Goal: Task Accomplishment & Management: Manage account settings

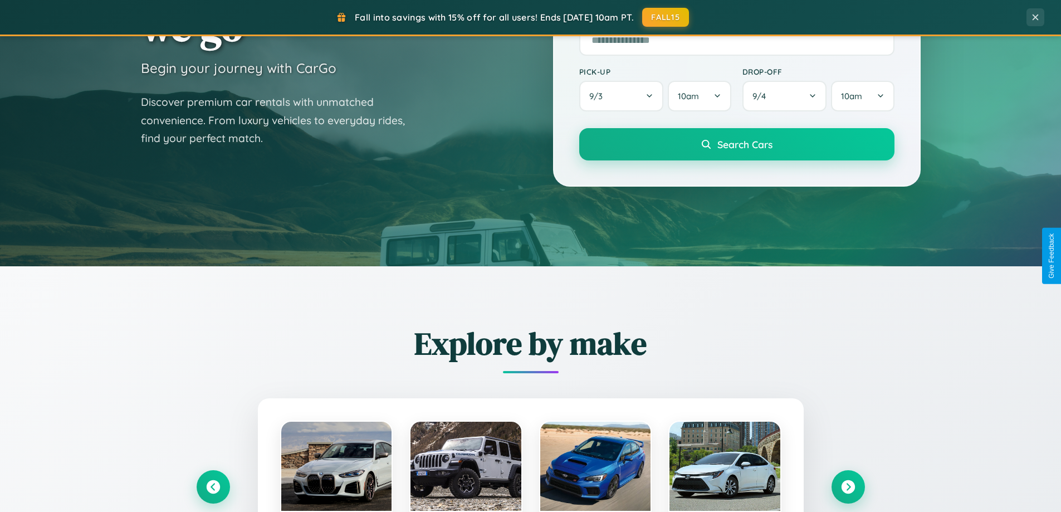
scroll to position [480, 0]
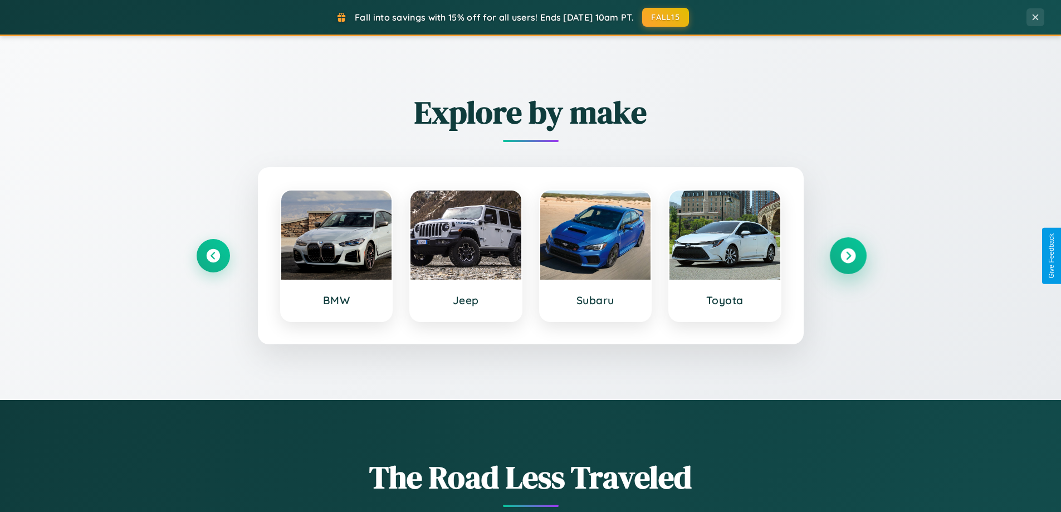
click at [848, 256] on icon at bounding box center [848, 255] width 15 height 15
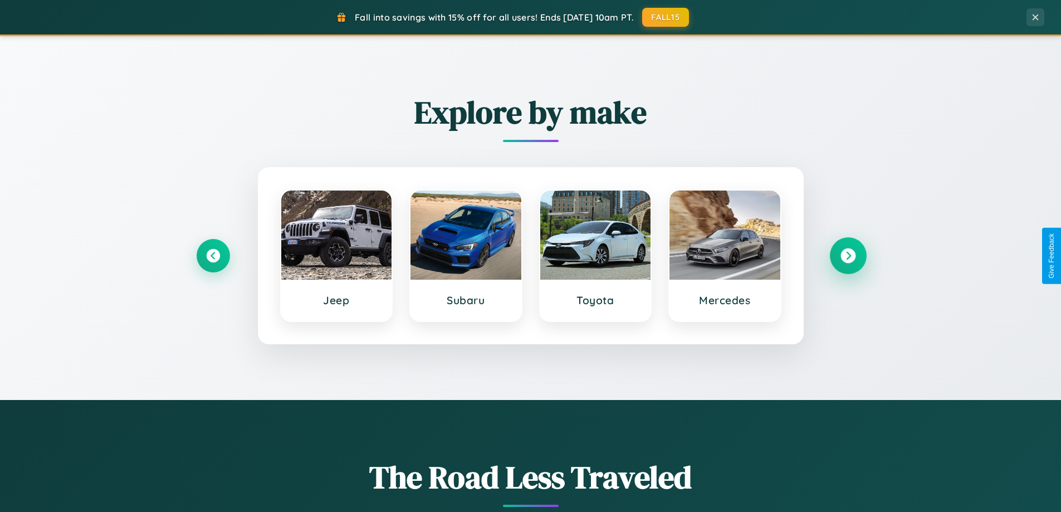
click at [848, 256] on icon at bounding box center [848, 255] width 15 height 15
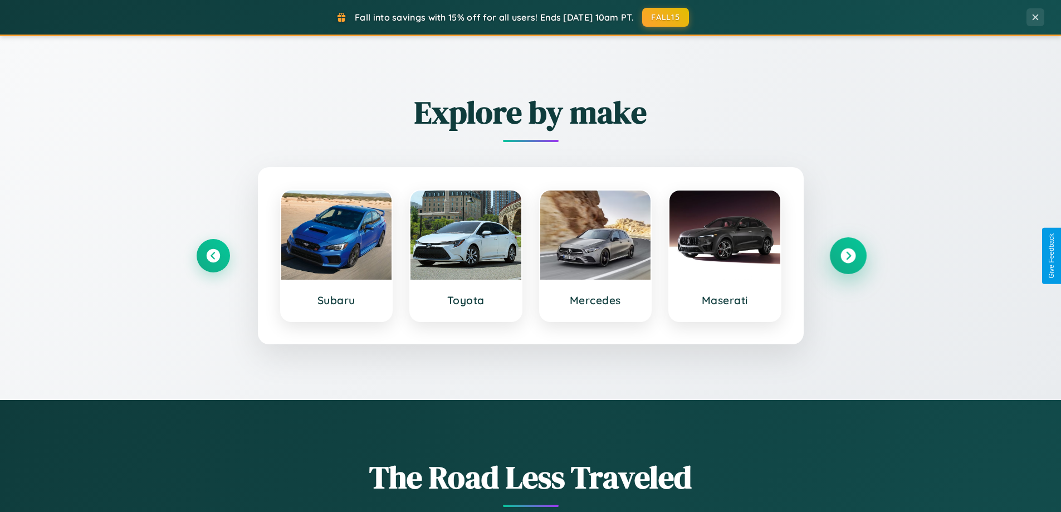
click at [848, 256] on icon at bounding box center [848, 255] width 15 height 15
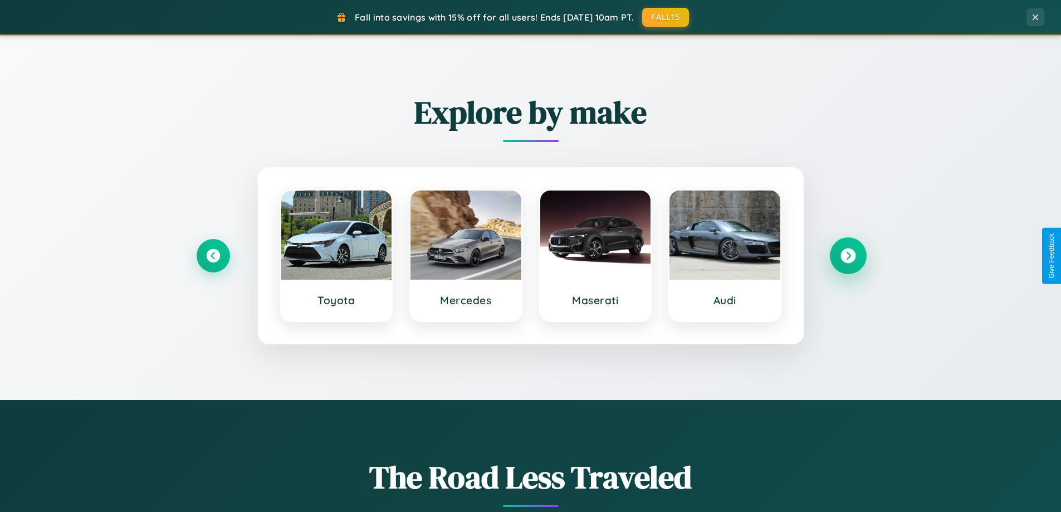
click at [848, 256] on icon at bounding box center [848, 255] width 15 height 15
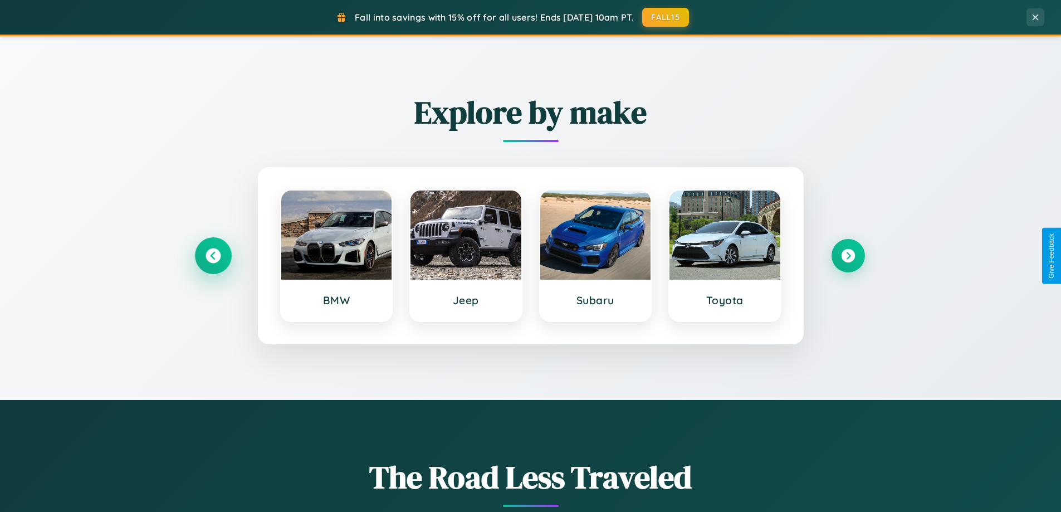
click at [213, 256] on icon at bounding box center [213, 255] width 15 height 15
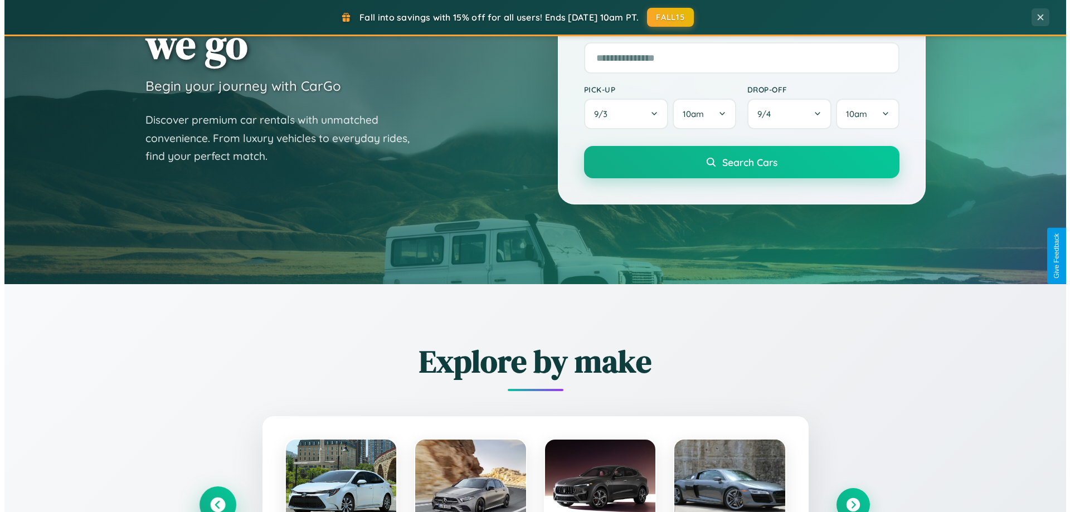
scroll to position [0, 0]
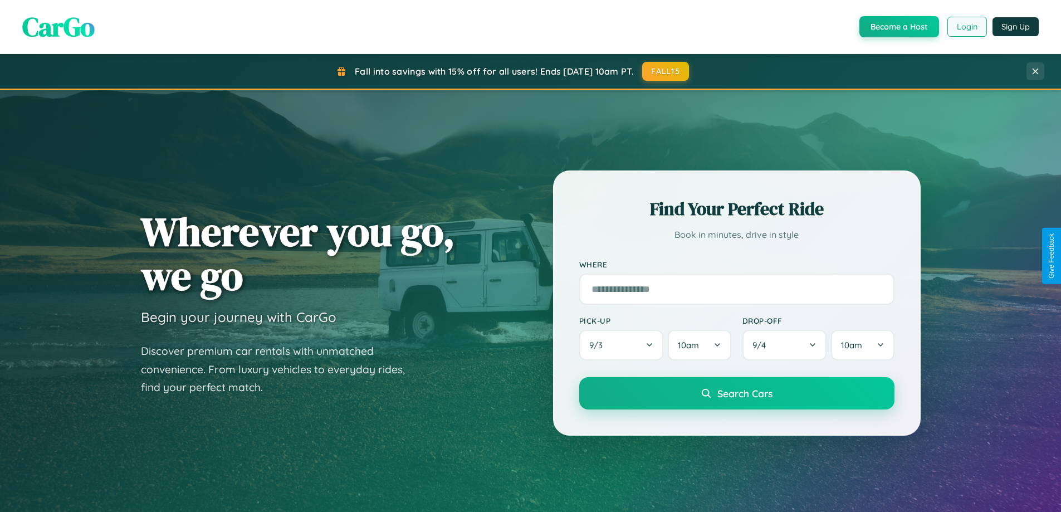
click at [967, 27] on button "Login" at bounding box center [968, 27] width 40 height 20
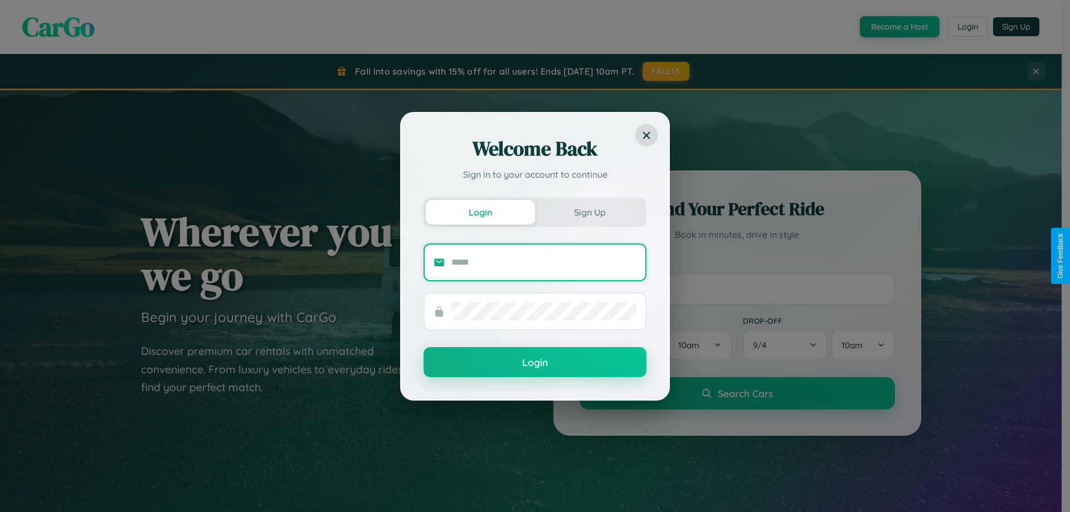
click at [544, 262] on input "text" at bounding box center [543, 262] width 185 height 18
type input "**********"
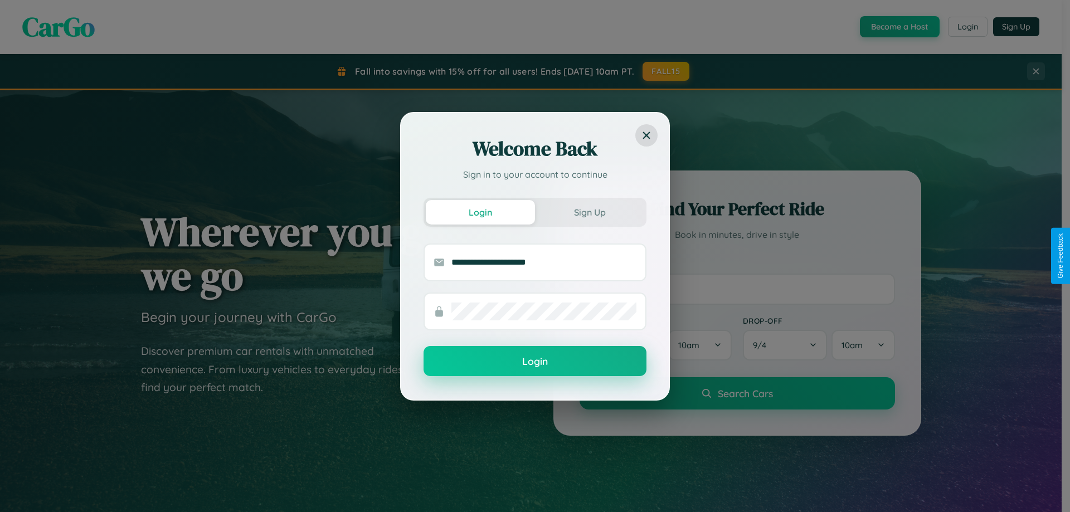
click at [535, 362] on button "Login" at bounding box center [534, 361] width 223 height 30
